Goal: Information Seeking & Learning: Find specific fact

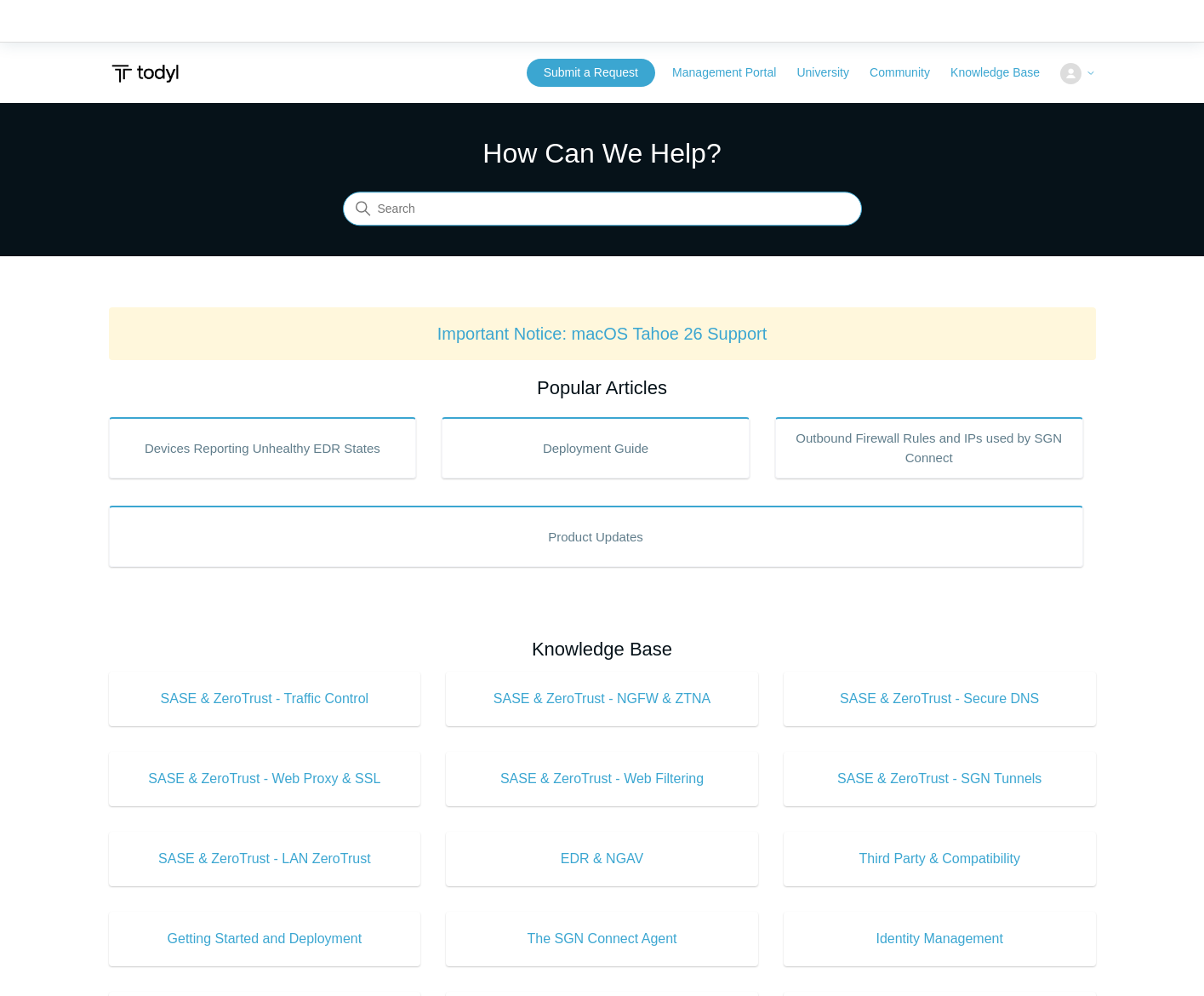
click at [528, 206] on input "Search" at bounding box center [603, 208] width 519 height 34
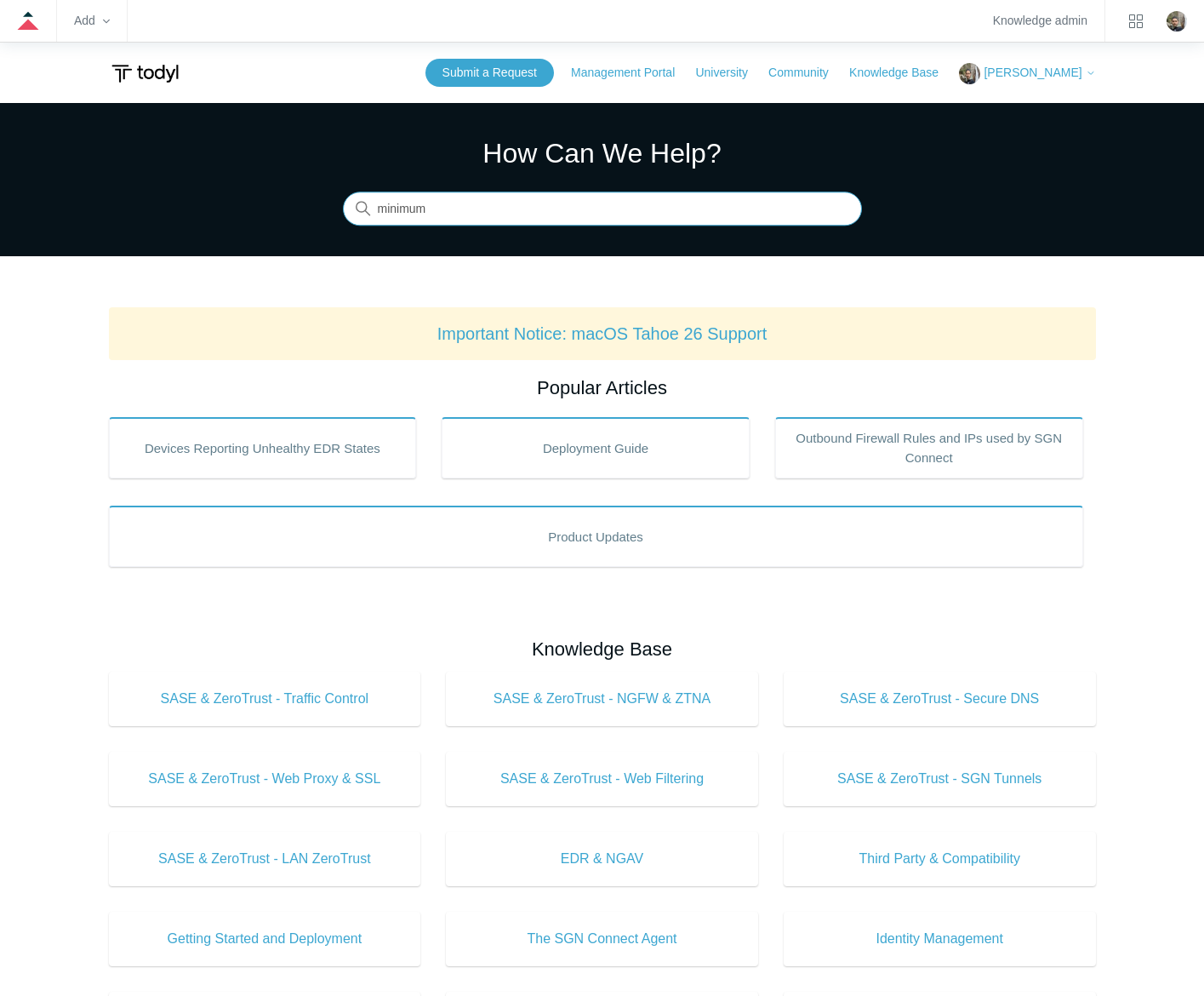
type input "minimum"
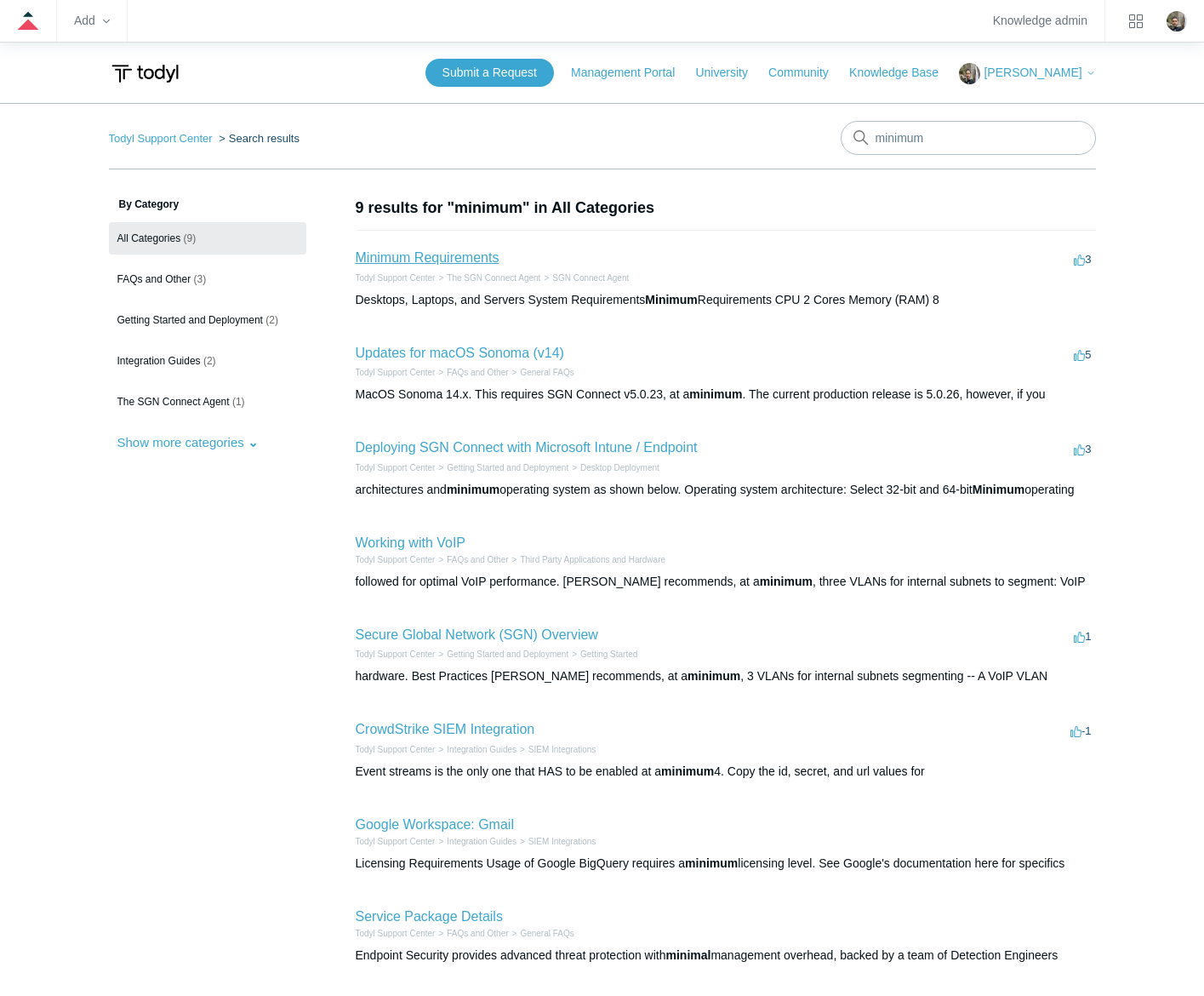
click at [403, 256] on link "Minimum Requirements" at bounding box center [428, 258] width 144 height 15
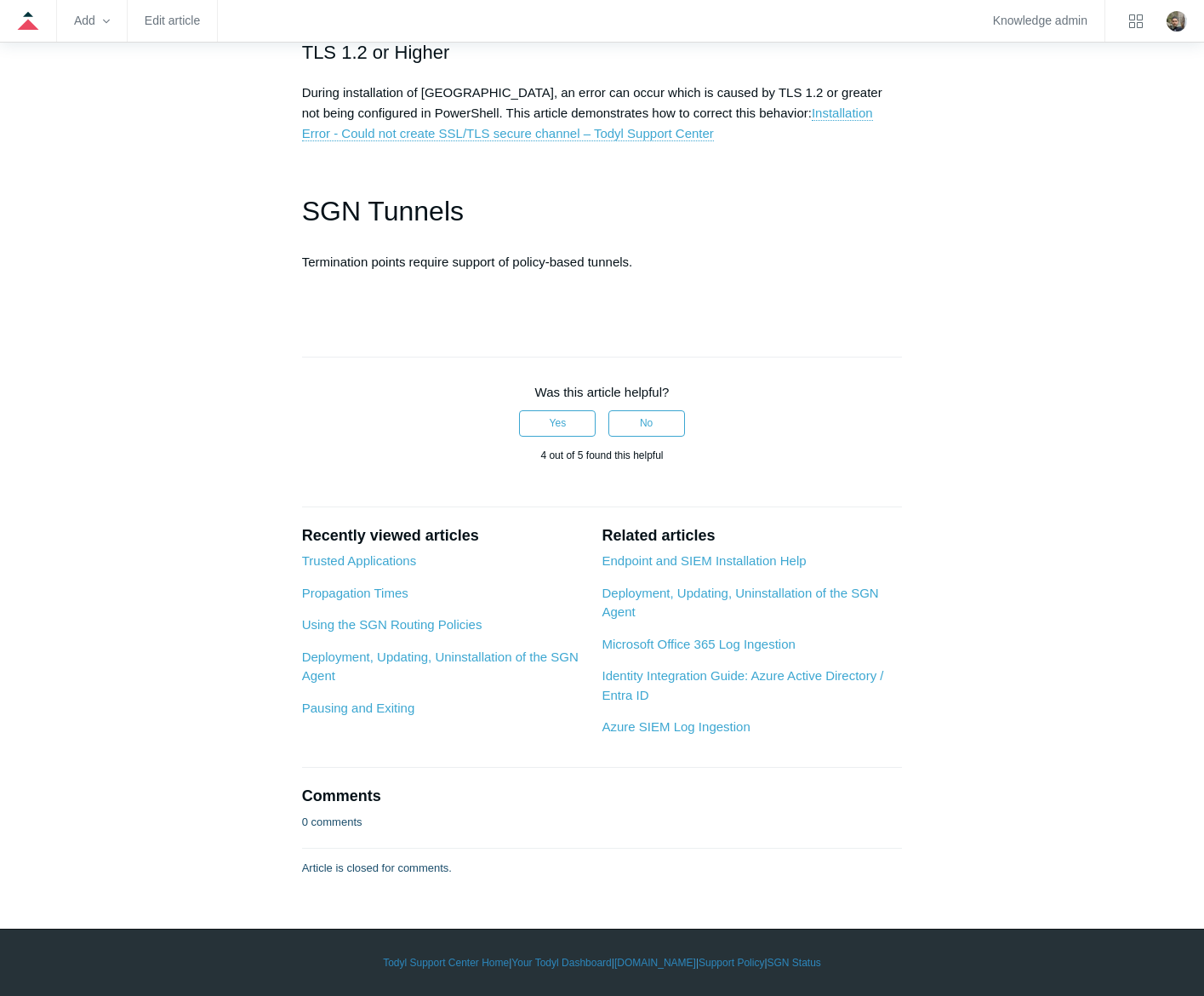
scroll to position [5111, 0]
